Goal: Ask a question: Seek information or help from site administrators or community

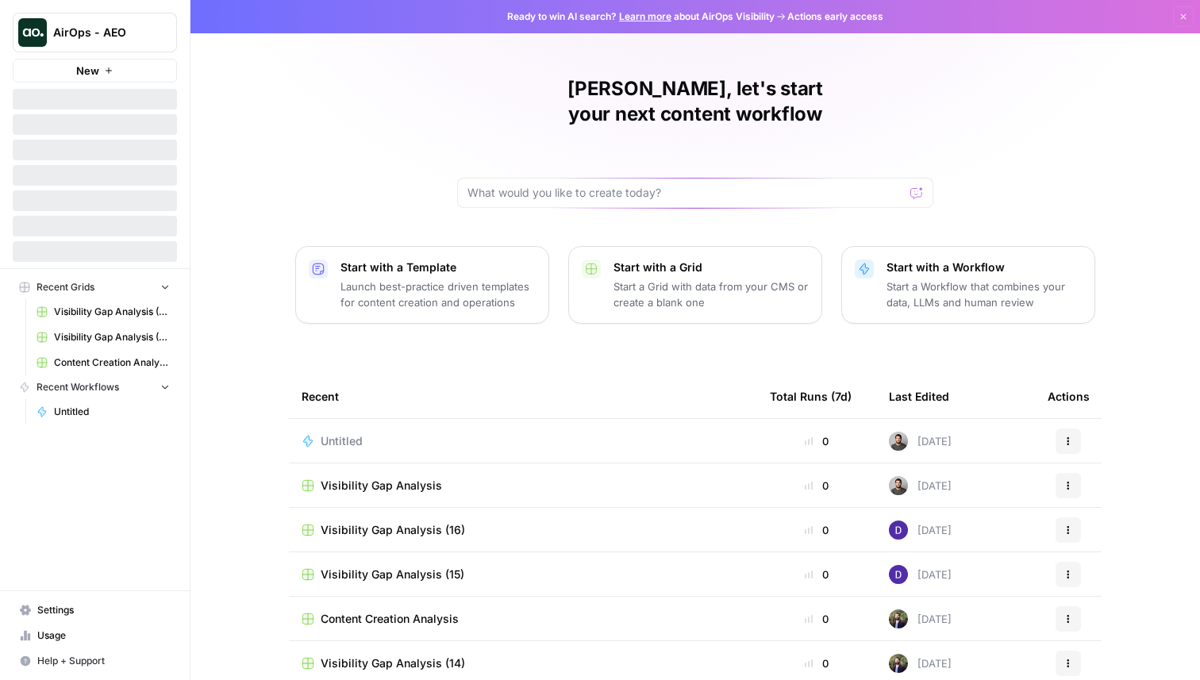
click at [140, 20] on button "AirOps - AEO" at bounding box center [95, 33] width 164 height 40
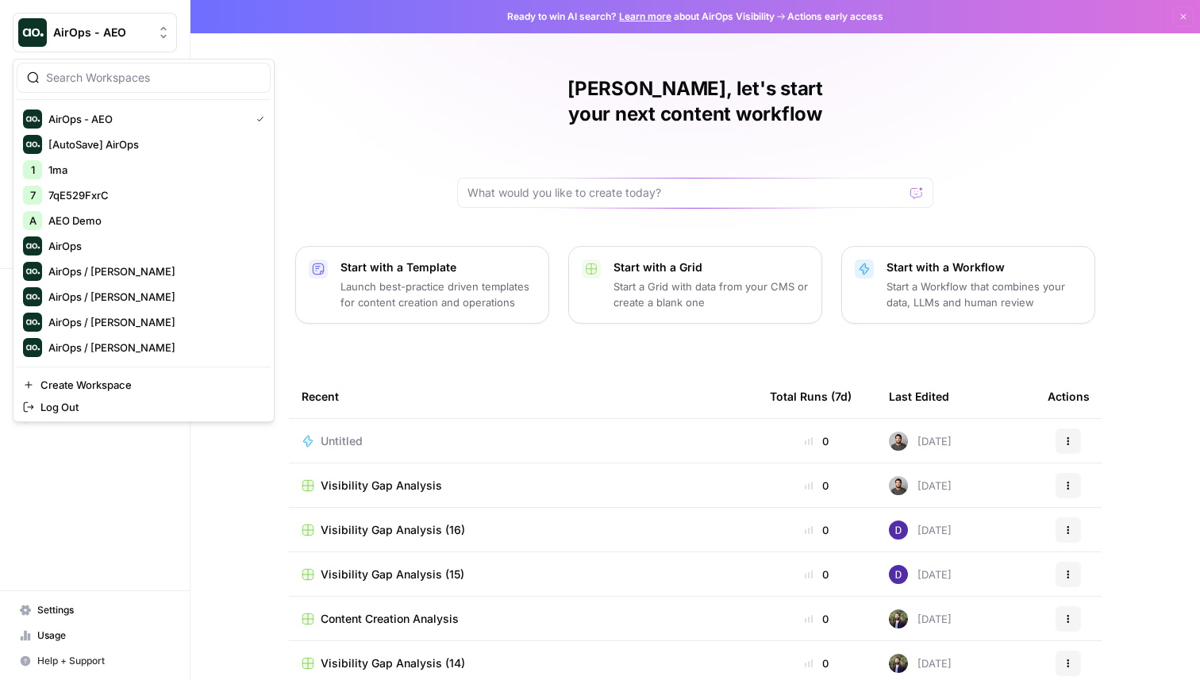
click at [140, 20] on button "AirOps - AEO" at bounding box center [95, 33] width 164 height 40
click at [402, 419] on td "Untitled" at bounding box center [523, 441] width 468 height 44
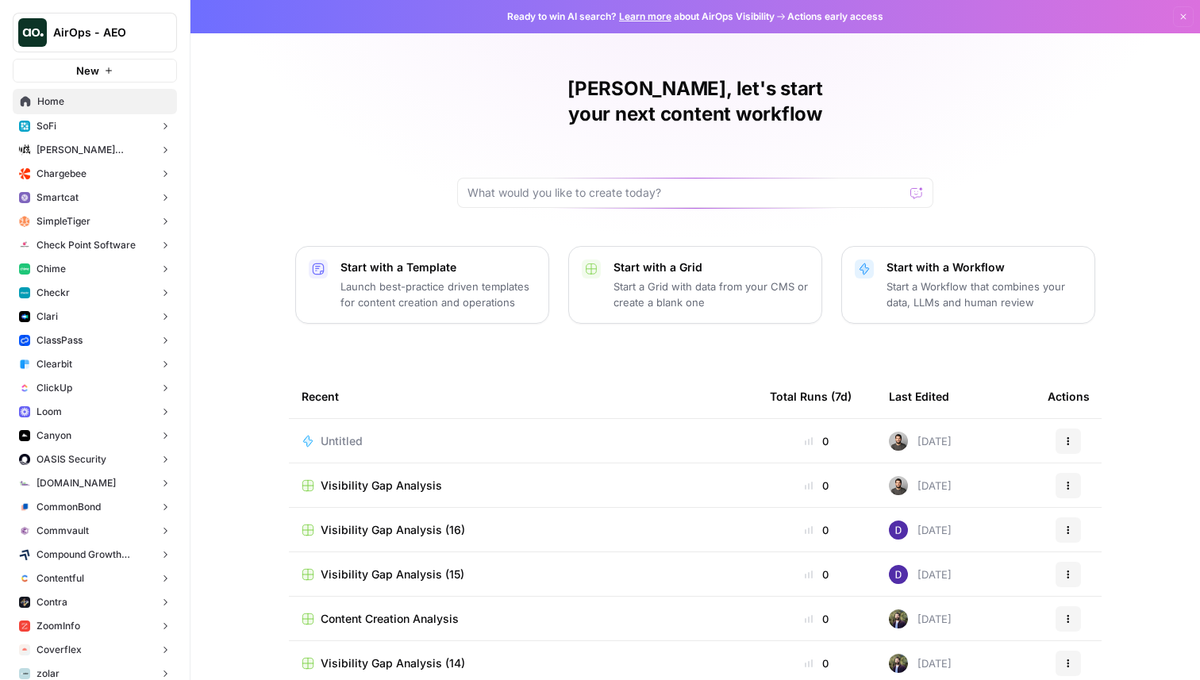
click at [354, 433] on span "Untitled" at bounding box center [342, 441] width 42 height 16
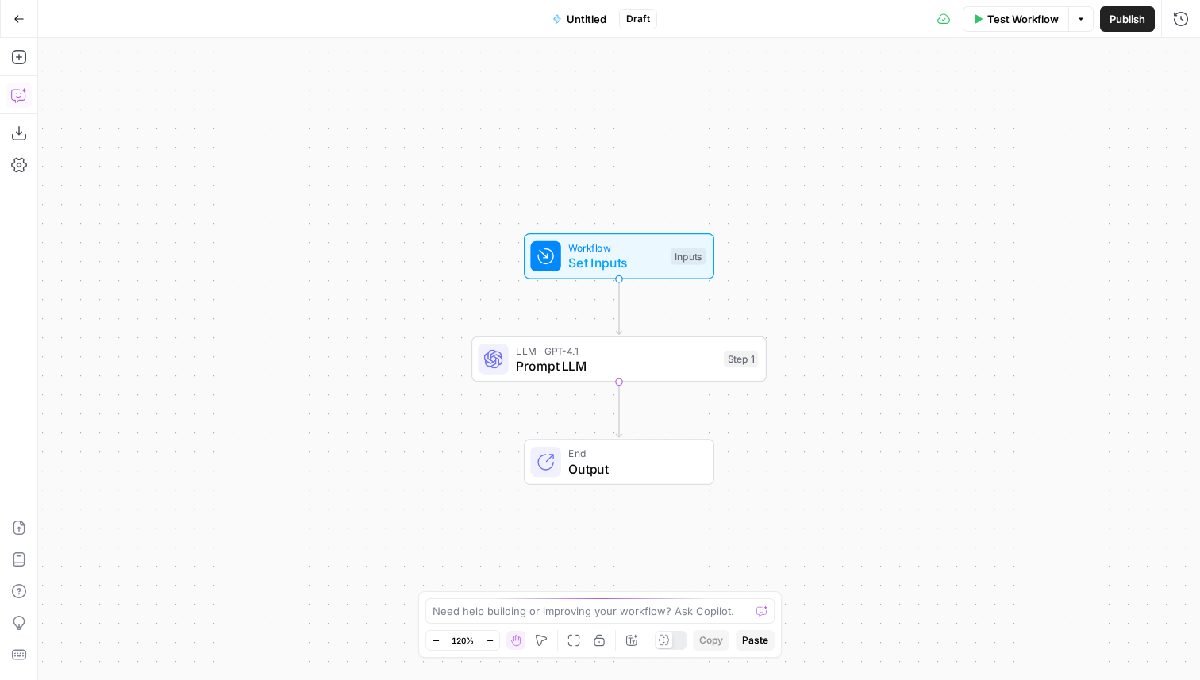
click at [23, 96] on icon "button" at bounding box center [19, 95] width 16 height 16
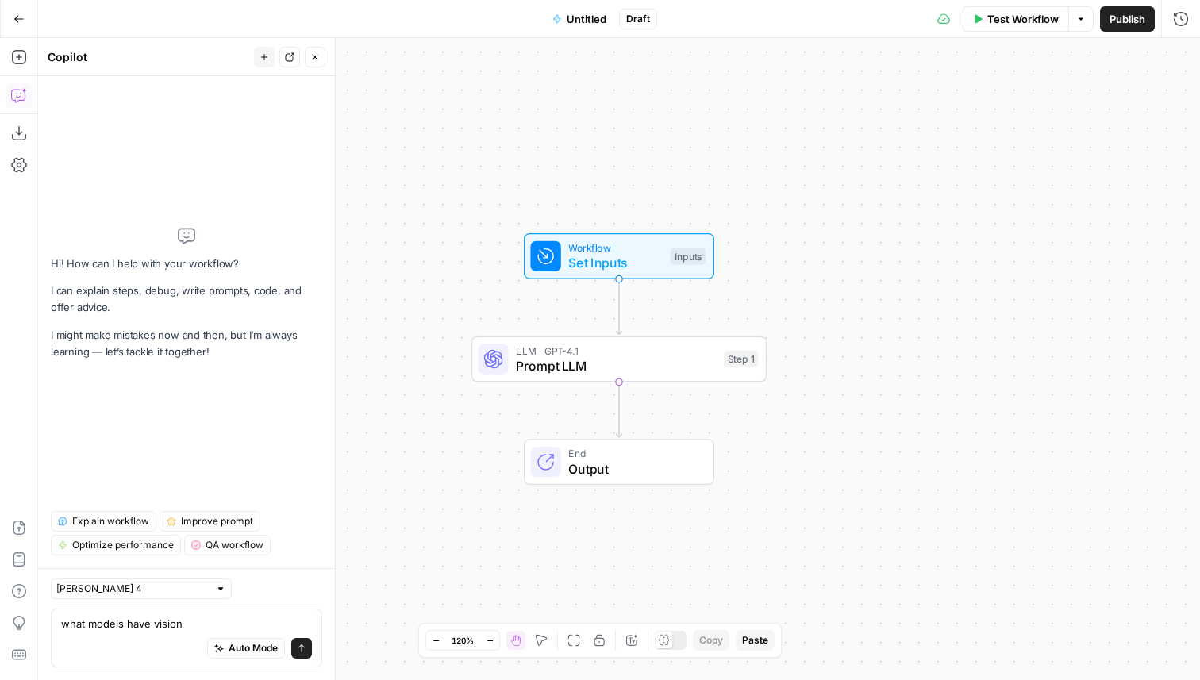
type textarea "what models have vision"
